Goal: Complete application form: Complete application form

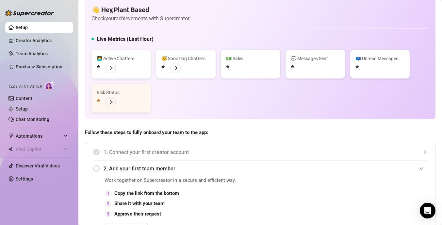
scroll to position [10, 0]
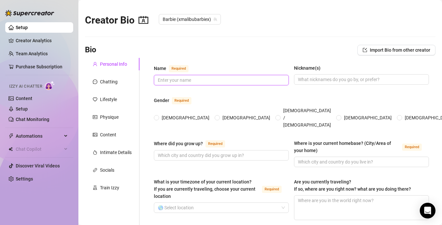
click at [180, 80] on input "Name Required" at bounding box center [221, 79] width 126 height 7
type input "B"
type input "[PERSON_NAME]"
type input "Barbie"
click at [157, 116] on input "[DEMOGRAPHIC_DATA]" at bounding box center [156, 118] width 3 height 4
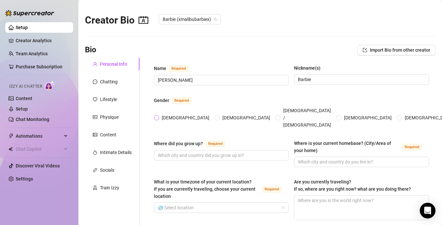
radio input "true"
click at [193, 152] on input "Where did you grow up? Required" at bounding box center [221, 155] width 126 height 7
type input "[GEOGRAPHIC_DATA]"
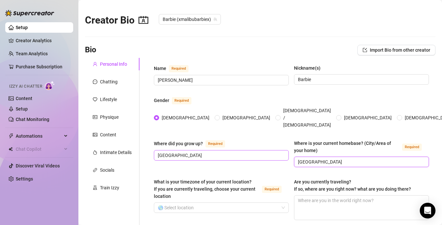
type input "[GEOGRAPHIC_DATA]"
drag, startPoint x: 187, startPoint y: 142, endPoint x: 135, endPoint y: 139, distance: 53.0
type input "Malibu"
drag, startPoint x: 330, startPoint y: 150, endPoint x: 271, endPoint y: 148, distance: 59.8
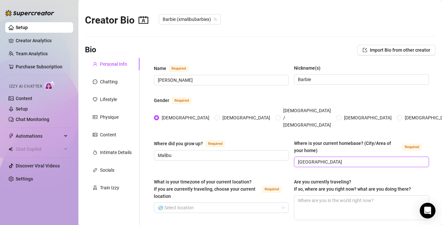
click at [271, 148] on div "Where did you grow up? Required Malibu Where is your current homebase? (City/Ar…" at bounding box center [291, 155] width 275 height 33
type input "Malibu"
drag, startPoint x: 178, startPoint y: 144, endPoint x: 125, endPoint y: 142, distance: 53.3
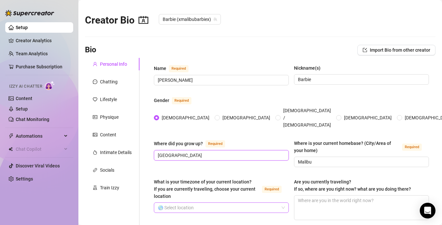
type input "[GEOGRAPHIC_DATA]"
click at [174, 202] on input "What is your timezone of your current location? If you are currently traveling,…" at bounding box center [218, 207] width 121 height 10
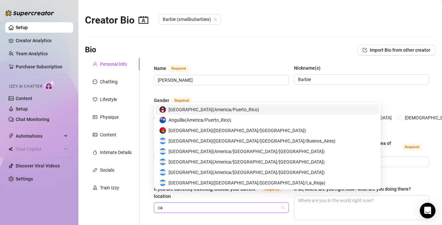
type input "c"
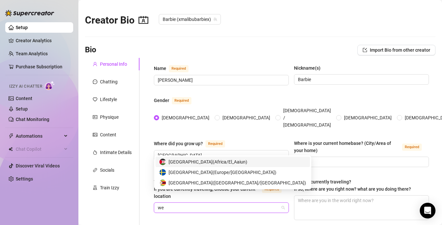
type input "w"
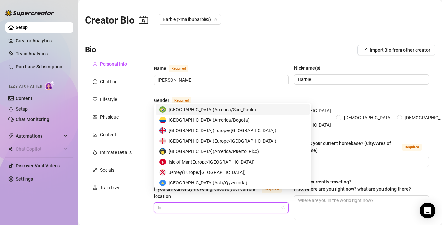
type input "los"
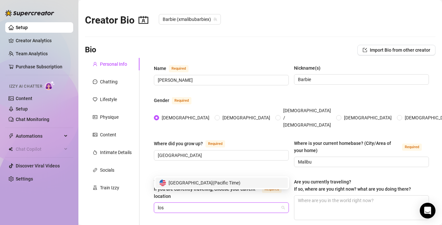
click at [197, 183] on span "United States of America ( Pacific Time )" at bounding box center [205, 182] width 72 height 7
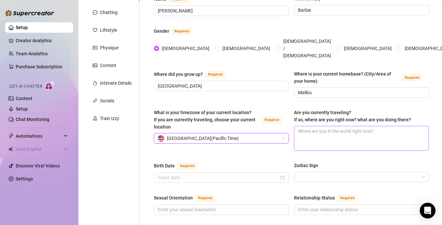
scroll to position [78, 0]
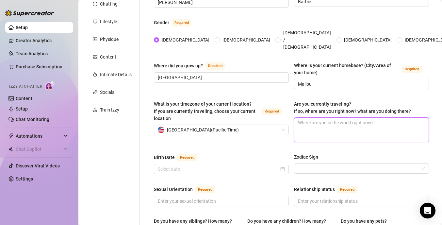
click at [312, 118] on textarea "Are you currently traveling? If so, where are you right now? what are you doing…" at bounding box center [361, 130] width 134 height 24
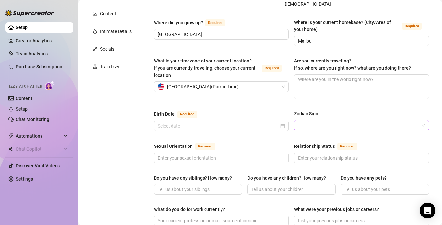
click at [308, 120] on input "Zodiac Sign" at bounding box center [358, 125] width 121 height 10
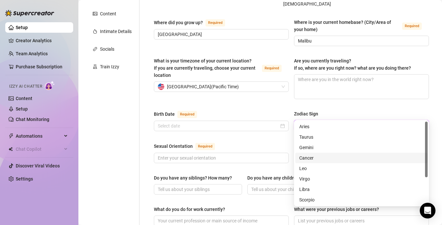
scroll to position [42, 0]
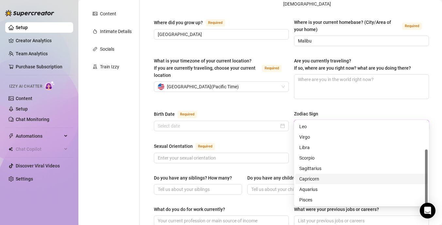
click at [313, 179] on div "Capricorn" at bounding box center [361, 178] width 124 height 7
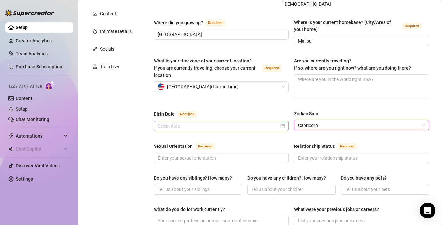
click at [247, 121] on div at bounding box center [221, 126] width 135 height 10
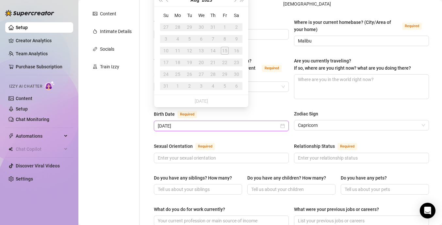
click at [191, 122] on input "[DATE]" at bounding box center [218, 125] width 121 height 7
click at [283, 122] on div "[DATE]" at bounding box center [221, 125] width 127 height 7
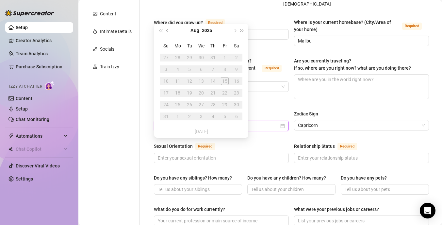
scroll to position [85, 0]
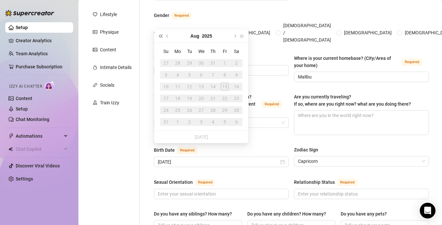
click at [161, 35] on span "Last year (Control + left)" at bounding box center [160, 35] width 3 height 3
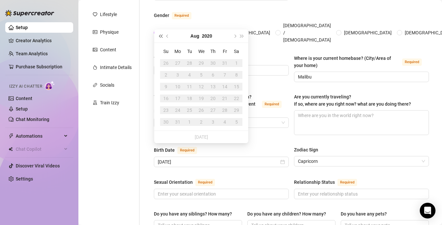
click at [161, 35] on span "Last year (Control + left)" at bounding box center [160, 35] width 3 height 3
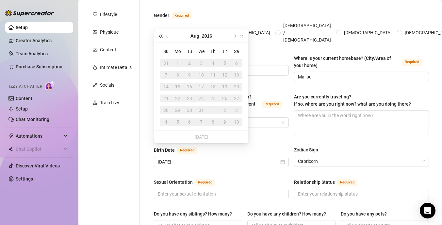
click at [161, 35] on span "Last year (Control + left)" at bounding box center [160, 35] width 3 height 3
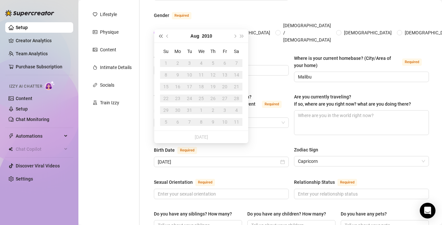
click at [161, 35] on span "Last year (Control + left)" at bounding box center [160, 35] width 3 height 3
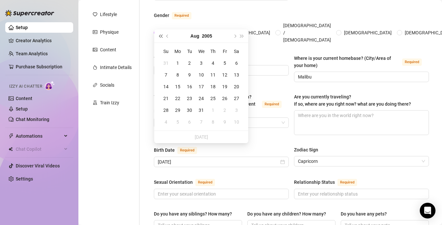
click at [161, 35] on span "Last year (Control + left)" at bounding box center [160, 35] width 3 height 3
click at [161, 37] on button "Last year (Control + left)" at bounding box center [160, 35] width 7 height 13
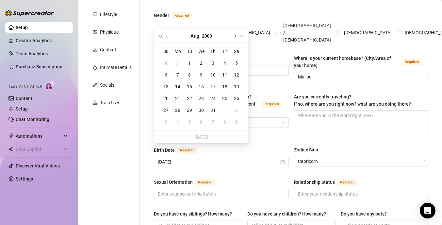
click at [234, 36] on span "Next month (PageDown)" at bounding box center [234, 35] width 3 height 3
click at [161, 36] on span "Last year (Control + left)" at bounding box center [160, 35] width 3 height 3
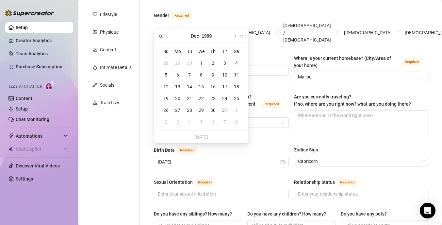
click at [161, 36] on span "Last year (Control + left)" at bounding box center [160, 35] width 3 height 3
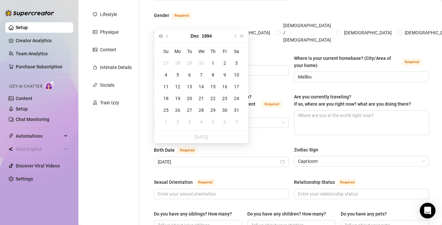
click at [161, 36] on span "Last year (Control + left)" at bounding box center [160, 35] width 3 height 3
type input "[DATE]"
click at [201, 98] on div "22" at bounding box center [201, 98] width 8 height 8
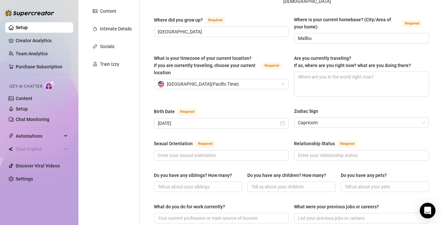
scroll to position [129, 0]
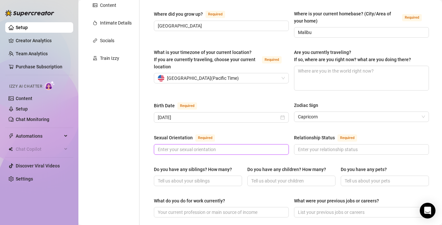
click at [170, 146] on input "Sexual Orientation Required" at bounding box center [221, 149] width 126 height 7
type input "Straight"
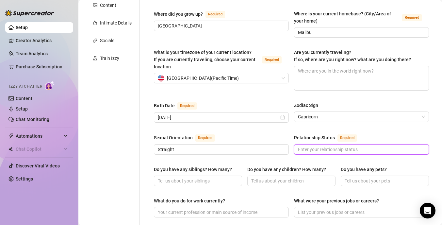
click at [310, 146] on input "Relationship Status Required" at bounding box center [361, 149] width 126 height 7
type input "Single"
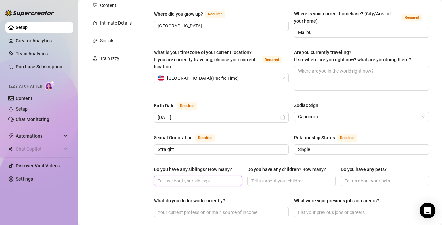
click at [180, 177] on input "Do you have any siblings? How many?" at bounding box center [197, 180] width 79 height 7
type input "2"
click at [264, 177] on input "Do you have any children? How many?" at bounding box center [290, 180] width 79 height 7
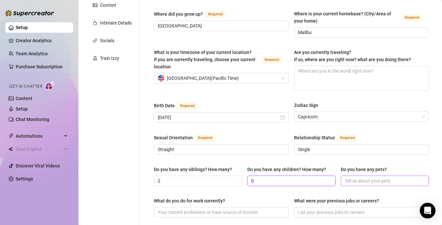
type input "0"
click at [368, 177] on input "Do you have any pets?" at bounding box center [384, 180] width 79 height 7
type input "I have two siberian husky littermates: [PERSON_NAME] and Everest. I also have a…"
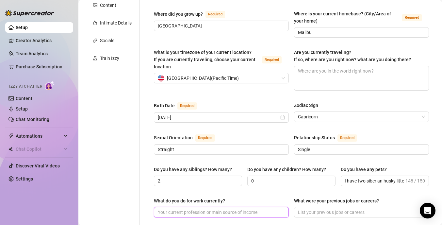
click at [227, 208] on input "What do you do for work currently?" at bounding box center [221, 211] width 126 height 7
type input "I am a professional marathon runner and I have my own nonprofit animal rescue, …"
click at [323, 208] on input "What were your previous jobs or careers?" at bounding box center [361, 211] width 126 height 7
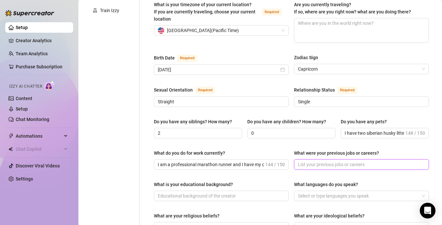
scroll to position [183, 0]
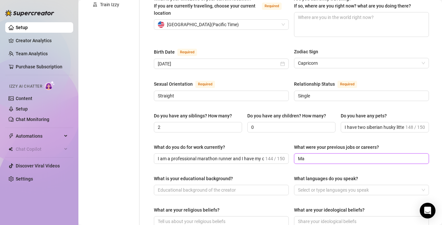
type input "M"
type input "many years ago I worked as an executive assistant and a nanny in college"
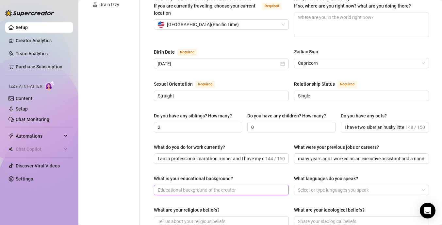
click at [233, 186] on input "What is your educational background?" at bounding box center [221, 189] width 126 height 7
click at [326, 185] on div at bounding box center [357, 189] width 125 height 9
type input "I went to [GEOGRAPHIC_DATA] on a Full Scholarship for running in [DATE]. I tran…"
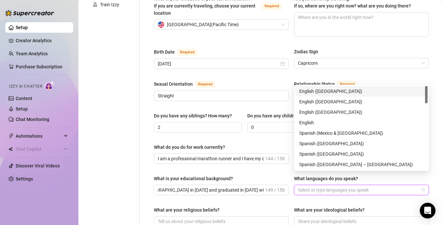
scroll to position [0, 0]
click at [307, 89] on div "English ([GEOGRAPHIC_DATA])" at bounding box center [361, 91] width 124 height 7
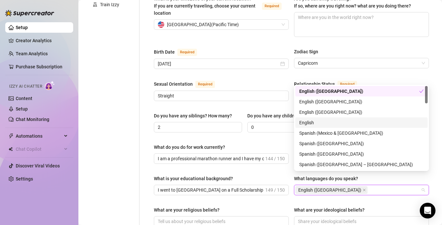
click at [307, 122] on div "English" at bounding box center [361, 122] width 124 height 7
click at [388, 188] on icon "close" at bounding box center [389, 189] width 3 height 3
click at [310, 143] on div "Spanish ([GEOGRAPHIC_DATA])" at bounding box center [361, 143] width 124 height 7
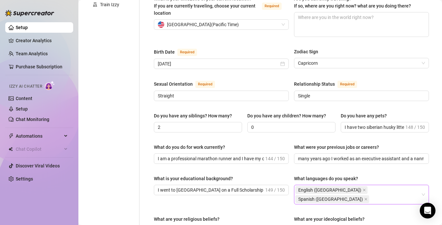
click at [294, 191] on div "Name Required [PERSON_NAME](s) [PERSON_NAME] Gender Required [DEMOGRAPHIC_DATA]…" at bounding box center [291, 152] width 275 height 543
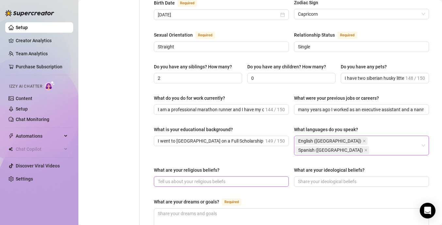
scroll to position [233, 0]
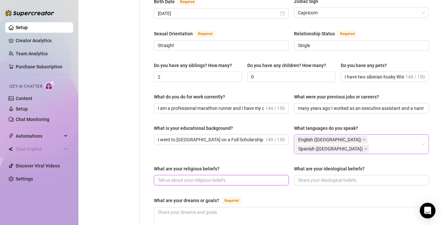
click at [186, 176] on input "What are your religious beliefs?" at bounding box center [221, 179] width 126 height 7
type input "d"
type input "I believe in [DEMOGRAPHIC_DATA], I practice [DEMOGRAPHIC_DATA]"
